Goal: Find contact information: Find contact information

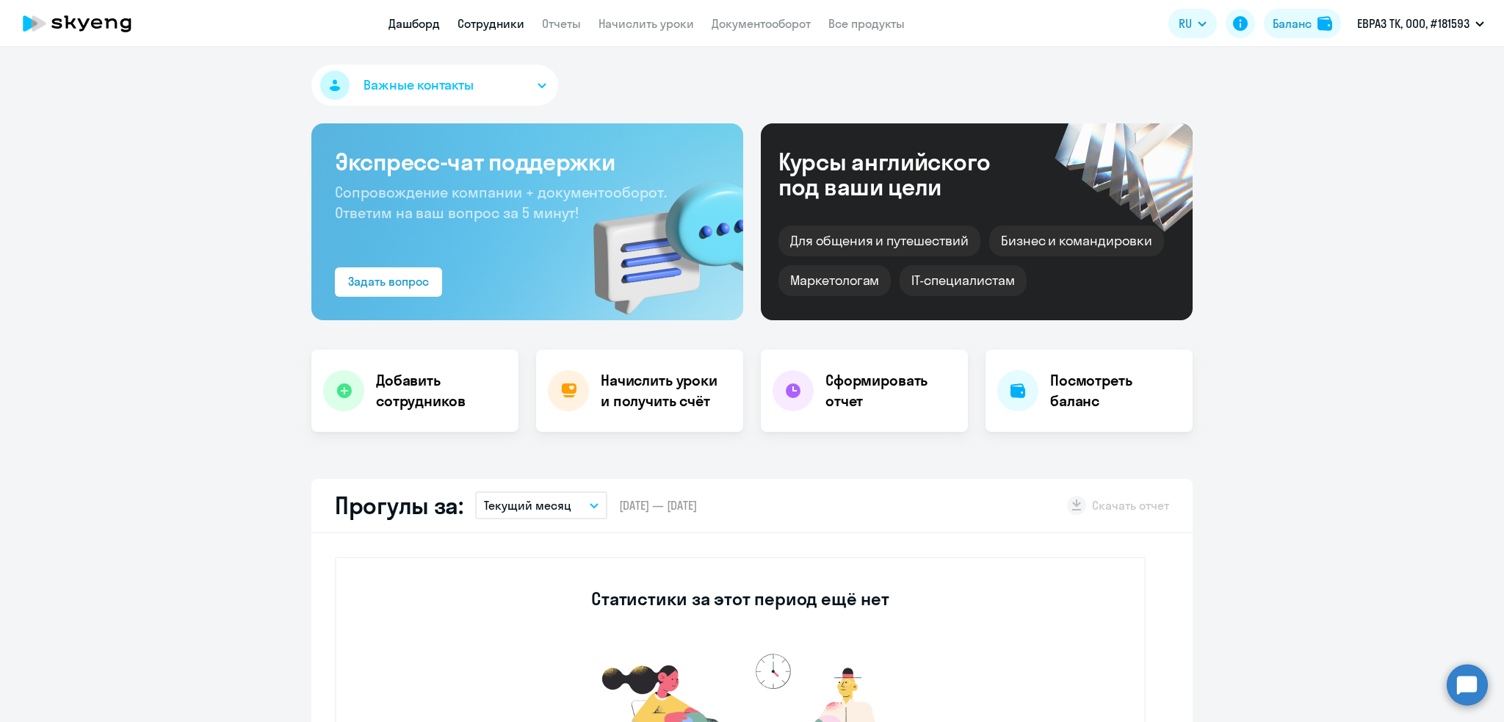
click at [490, 21] on link "Сотрудники" at bounding box center [490, 23] width 67 height 15
select select "30"
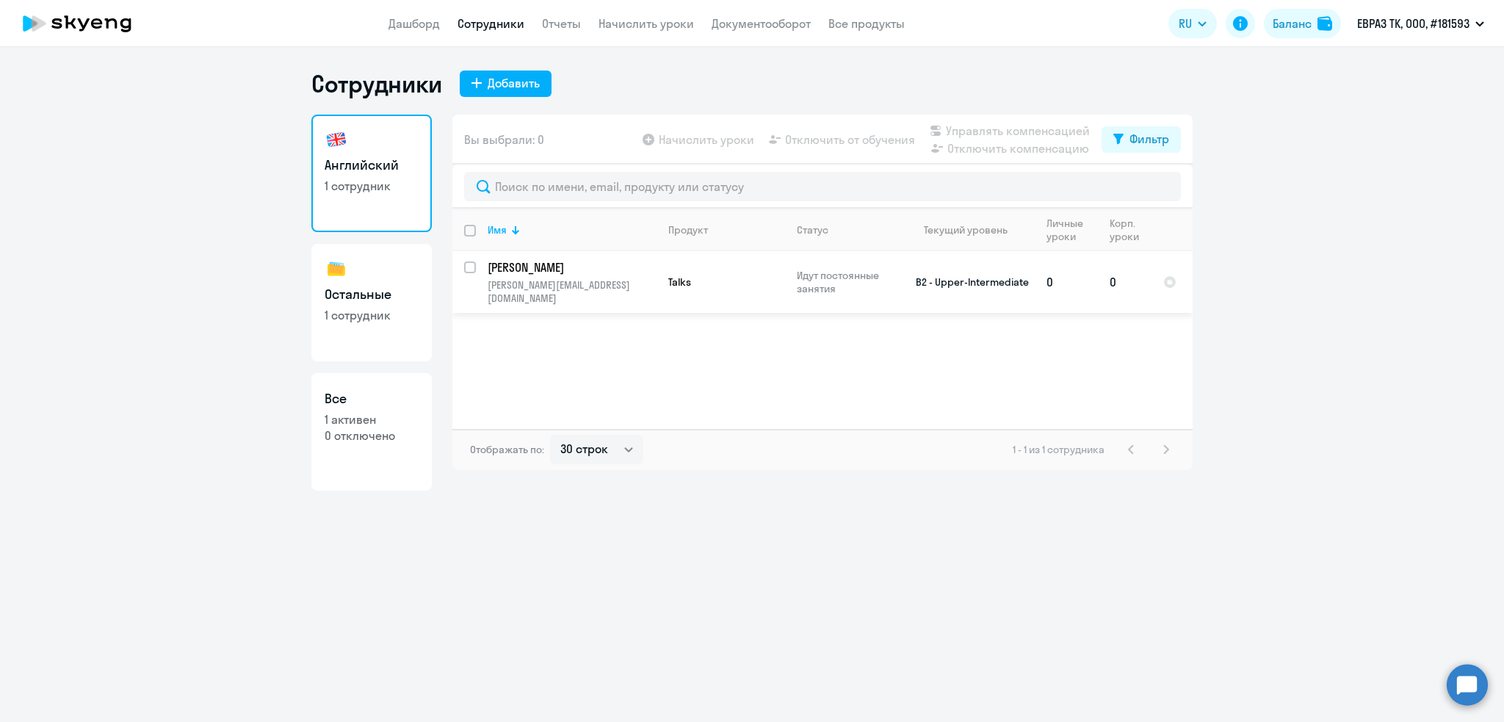
click at [576, 270] on p "[PERSON_NAME]" at bounding box center [570, 267] width 166 height 16
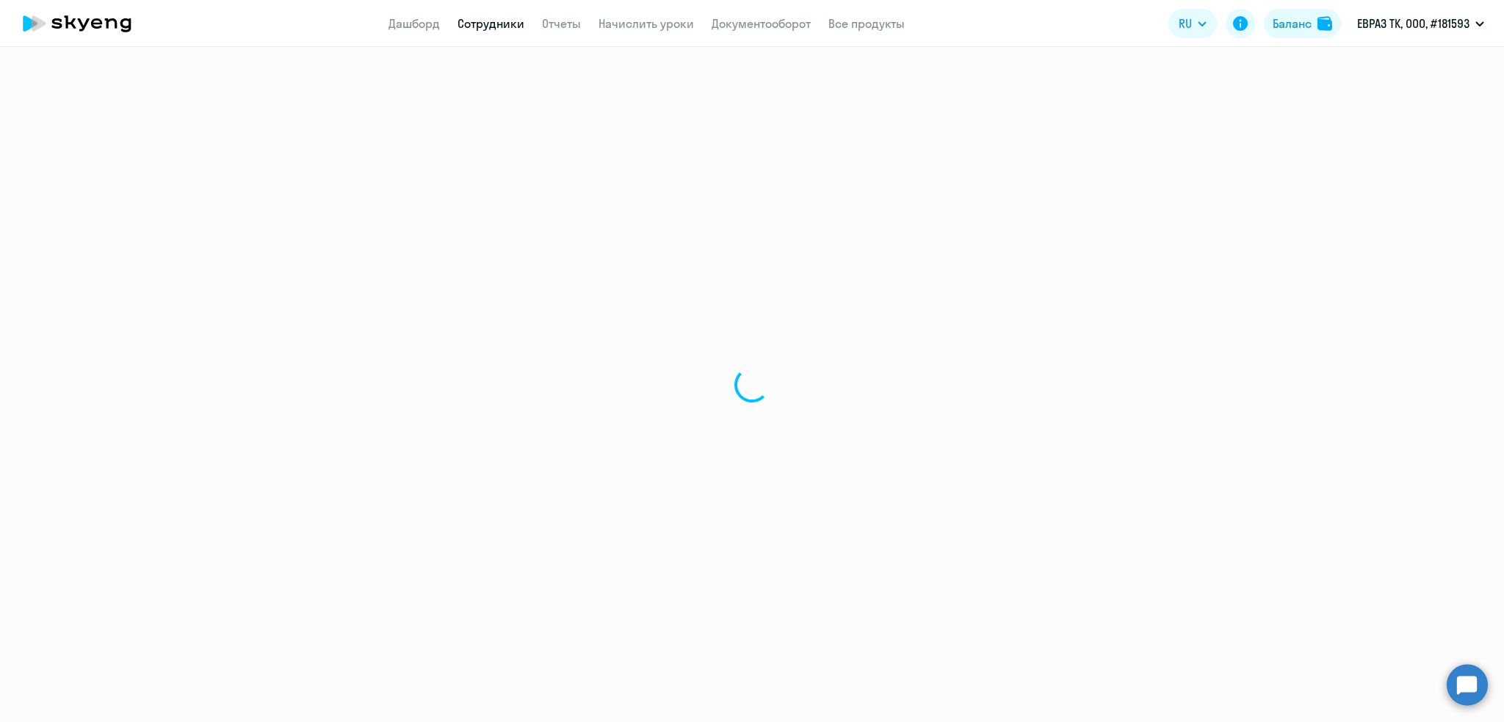
select select "english"
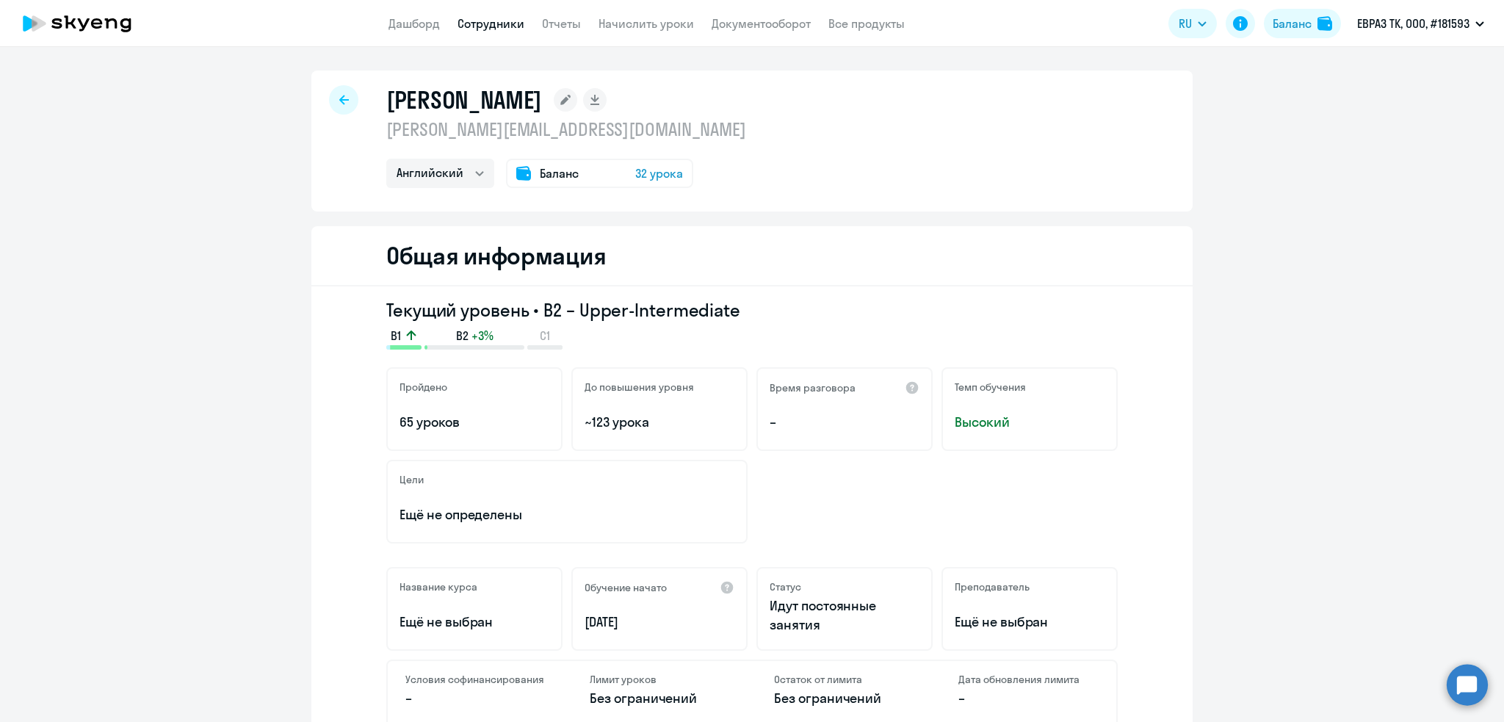
drag, startPoint x: 652, startPoint y: 133, endPoint x: 359, endPoint y: 129, distance: 293.0
click at [359, 129] on div "[PERSON_NAME] [PERSON_NAME][EMAIL_ADDRESS][DOMAIN_NAME] Английский Остальные Ба…" at bounding box center [751, 140] width 881 height 141
click at [576, 126] on p "[PERSON_NAME][EMAIL_ADDRESS][DOMAIN_NAME]" at bounding box center [566, 128] width 360 height 23
click at [668, 132] on p "[PERSON_NAME][EMAIL_ADDRESS][DOMAIN_NAME]" at bounding box center [566, 128] width 360 height 23
drag, startPoint x: 667, startPoint y: 132, endPoint x: 384, endPoint y: 133, distance: 283.4
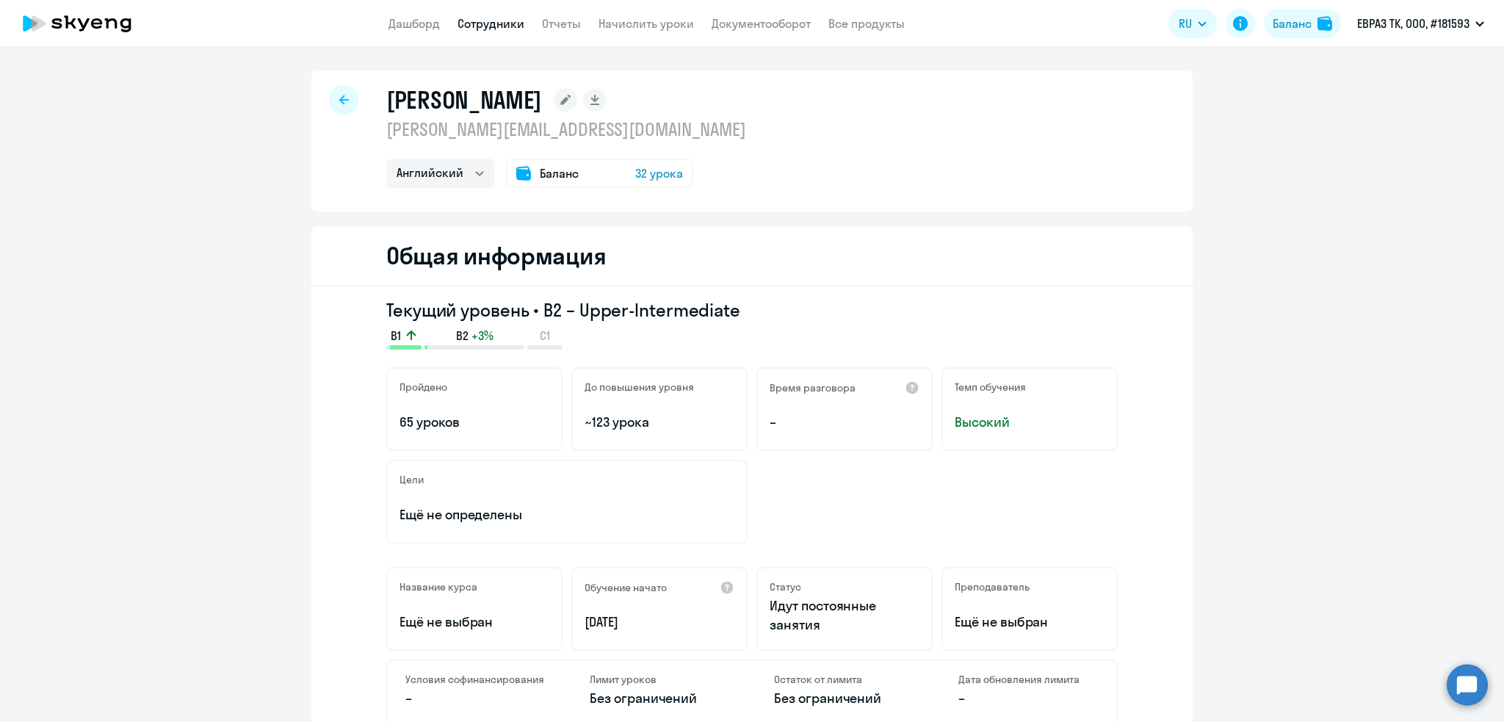
click at [386, 133] on p "[PERSON_NAME][EMAIL_ADDRESS][DOMAIN_NAME]" at bounding box center [566, 128] width 360 height 23
